Goal: Task Accomplishment & Management: Manage account settings

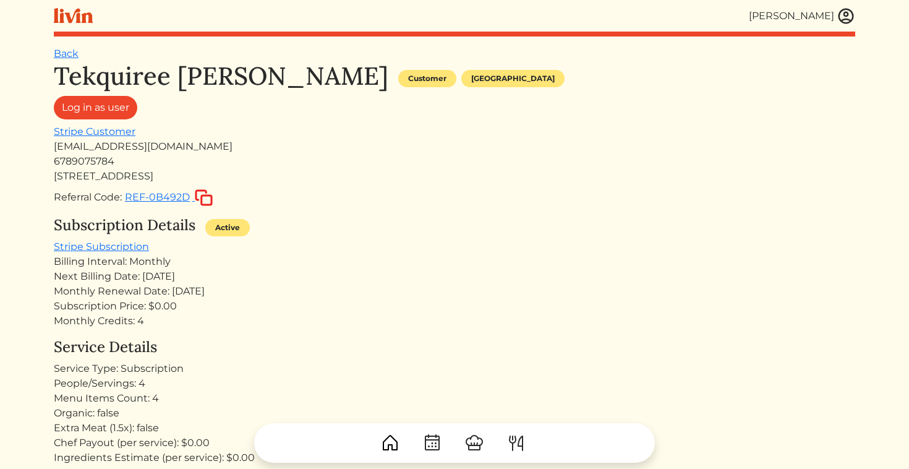
click at [849, 15] on img at bounding box center [845, 16] width 19 height 19
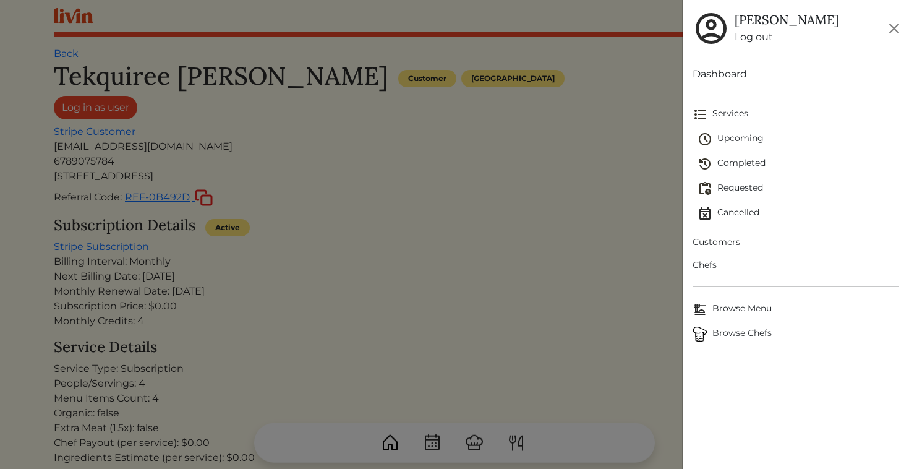
click at [723, 236] on span "Customers" at bounding box center [795, 241] width 207 height 13
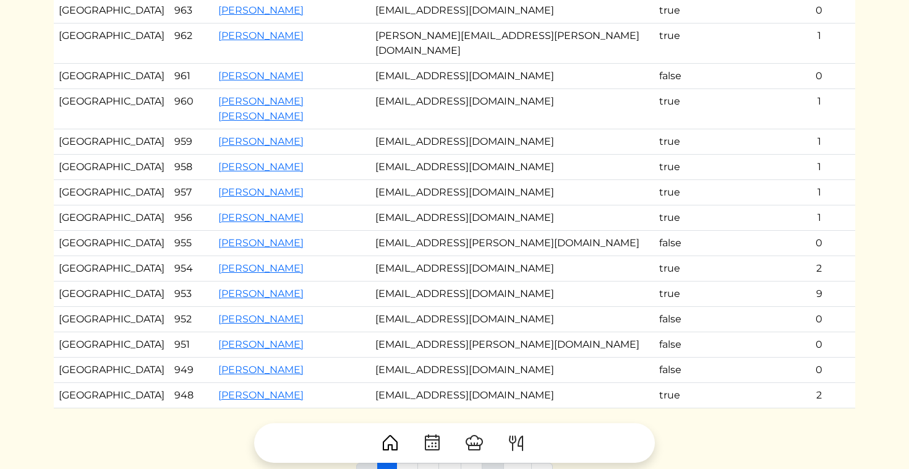
scroll to position [157, 0]
click at [412, 416] on div at bounding box center [454, 437] width 801 height 49
click at [407, 421] on div at bounding box center [454, 437] width 801 height 49
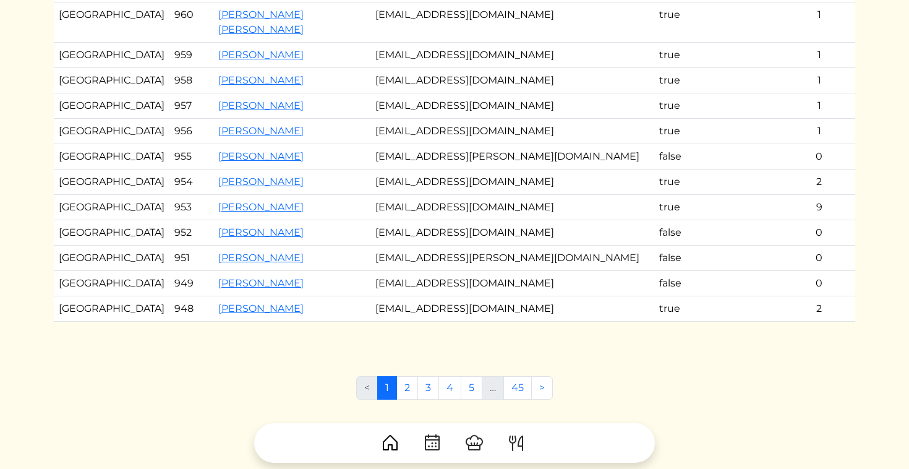
click at [409, 323] on div "Customer ****** Market User ID Name Email Subscribed? Verified? Service Count L…" at bounding box center [454, 154] width 801 height 702
click at [409, 376] on link "2" at bounding box center [407, 387] width 22 height 23
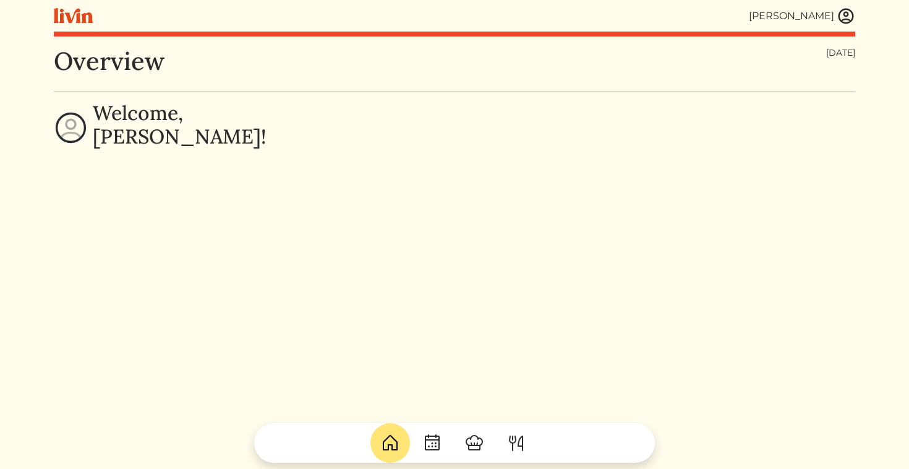
click at [846, 17] on img at bounding box center [845, 16] width 19 height 19
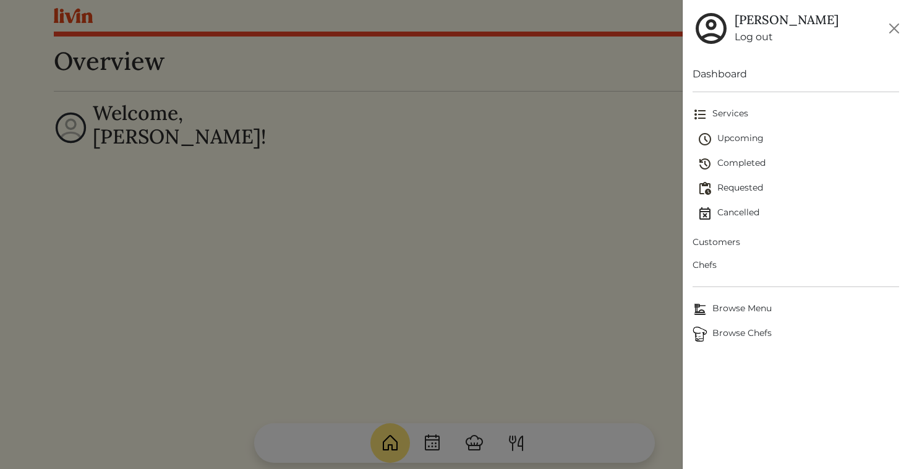
click at [757, 37] on link "Log out" at bounding box center [786, 37] width 104 height 15
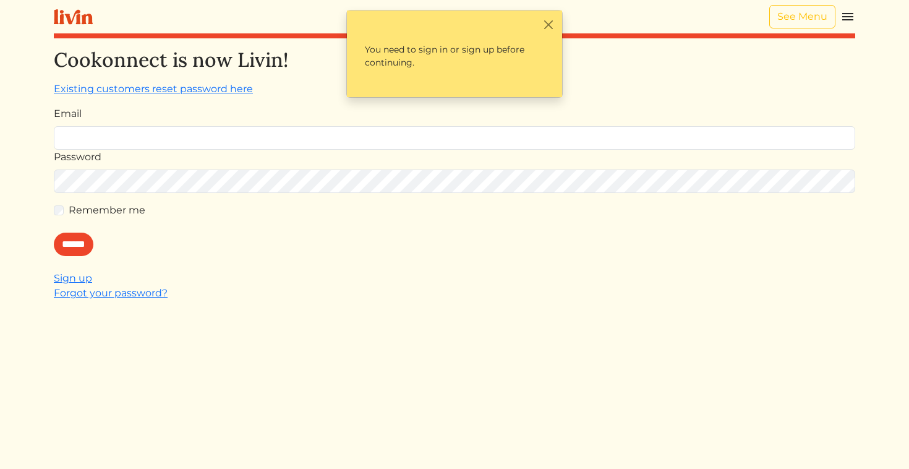
click at [556, 21] on div "You need to sign in or sign up before continuing." at bounding box center [454, 54] width 215 height 87
click at [548, 23] on button "Close" at bounding box center [547, 24] width 13 height 13
